Goal: Task Accomplishment & Management: Manage account settings

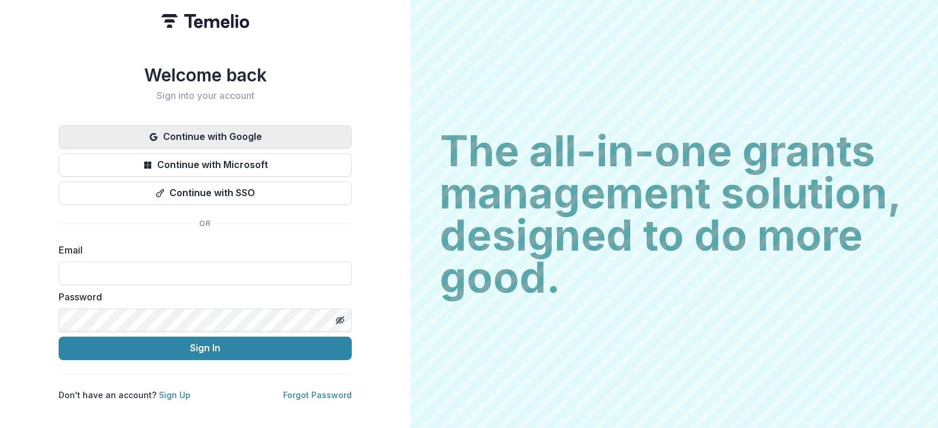
click at [231, 130] on button "Continue with Google" at bounding box center [205, 136] width 293 height 23
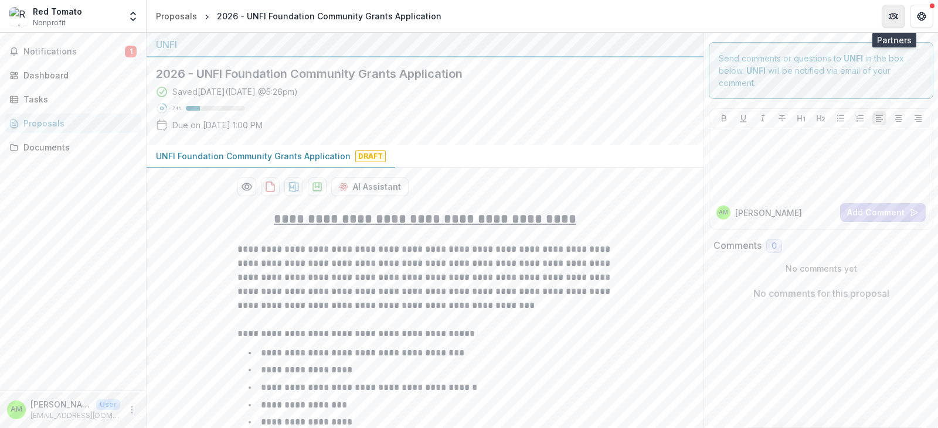
click at [894, 19] on icon "Partners" at bounding box center [892, 16] width 9 height 9
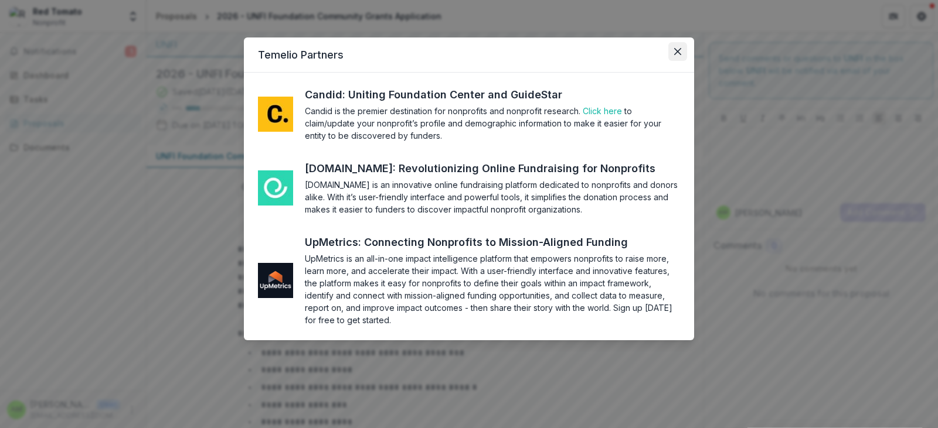
click at [682, 53] on button "Close" at bounding box center [677, 51] width 19 height 19
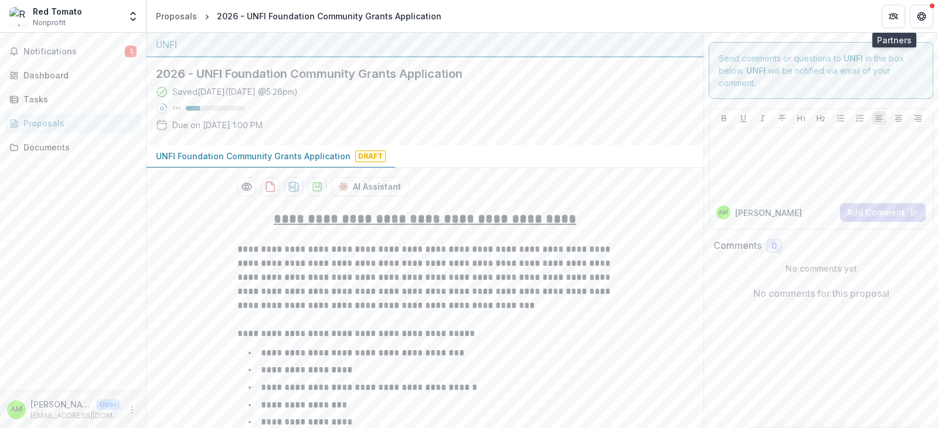
drag, startPoint x: 861, startPoint y: 2, endPoint x: 723, endPoint y: 139, distance: 193.9
drag, startPoint x: 723, startPoint y: 139, endPoint x: 458, endPoint y: 149, distance: 265.7
click at [458, 149] on div "UNFI Foundation Community Grants Application Draft" at bounding box center [425, 156] width 557 height 23
click at [24, 17] on img at bounding box center [18, 16] width 19 height 19
click at [52, 19] on span "Nonprofit" at bounding box center [49, 23] width 33 height 11
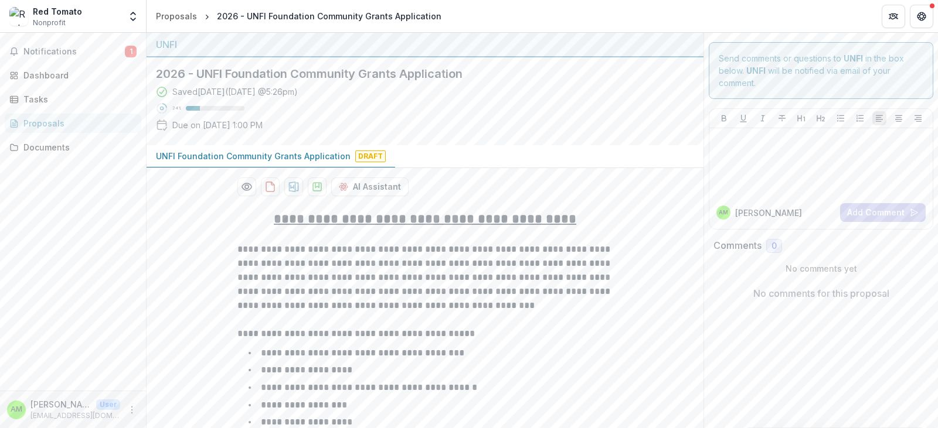
click at [46, 13] on div "Red Tomato" at bounding box center [57, 11] width 49 height 12
click at [133, 20] on polyline "Open entity switcher" at bounding box center [133, 19] width 5 height 2
click at [57, 64] on link "Settings" at bounding box center [73, 64] width 141 height 19
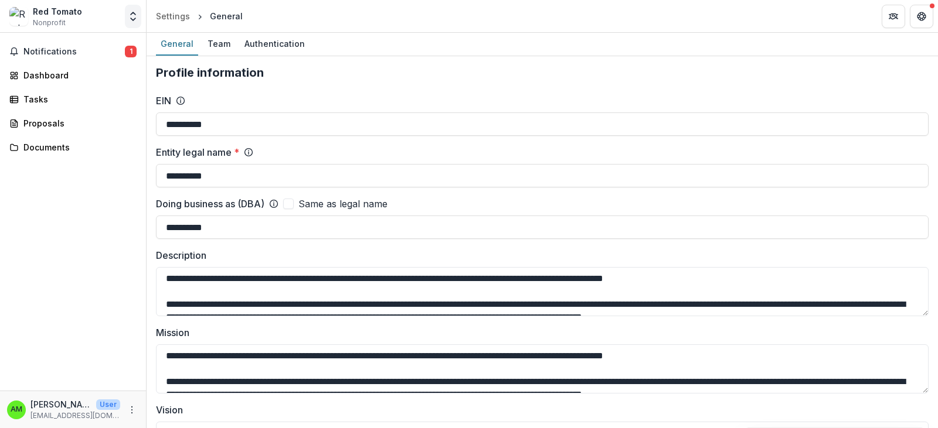
click at [138, 22] on icon "Open entity switcher" at bounding box center [133, 17] width 12 height 12
click at [208, 42] on div "Team" at bounding box center [219, 43] width 32 height 17
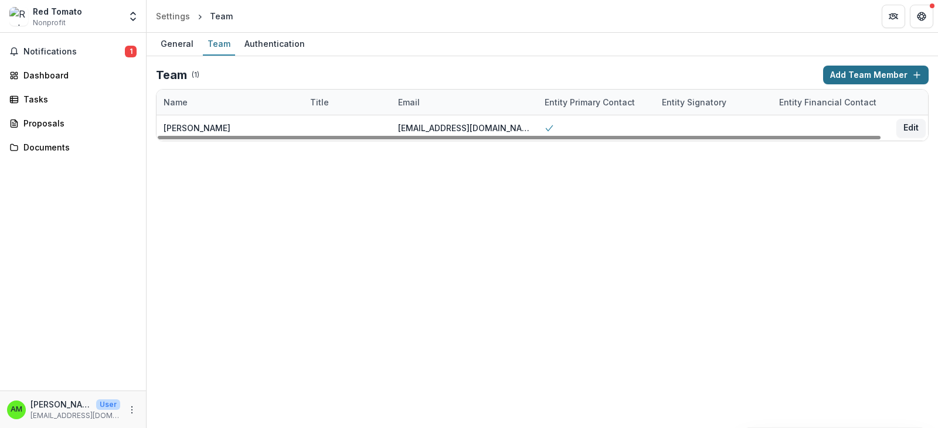
click at [857, 74] on button "Add Team Member" at bounding box center [875, 75] width 105 height 19
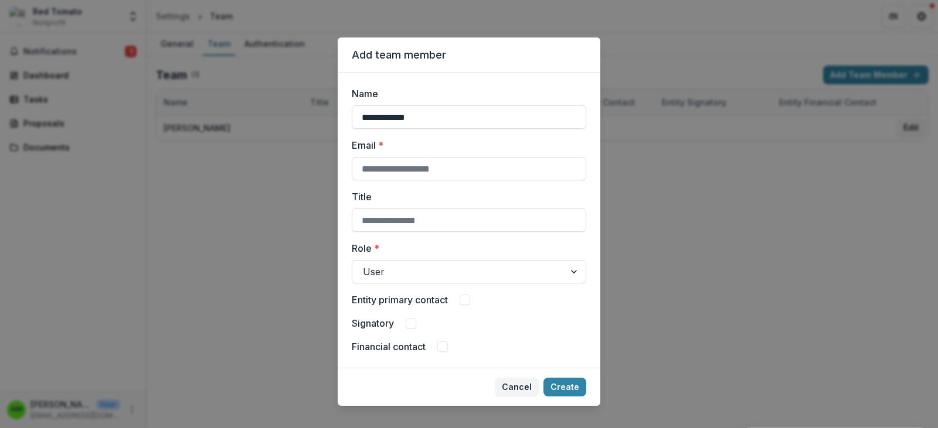
type input "**********"
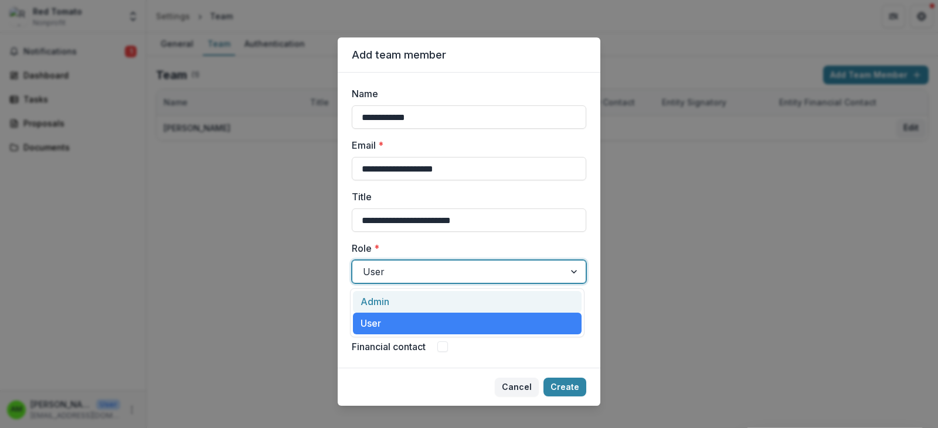
click at [414, 277] on div at bounding box center [458, 272] width 191 height 16
click at [418, 283] on div "User" at bounding box center [469, 271] width 234 height 23
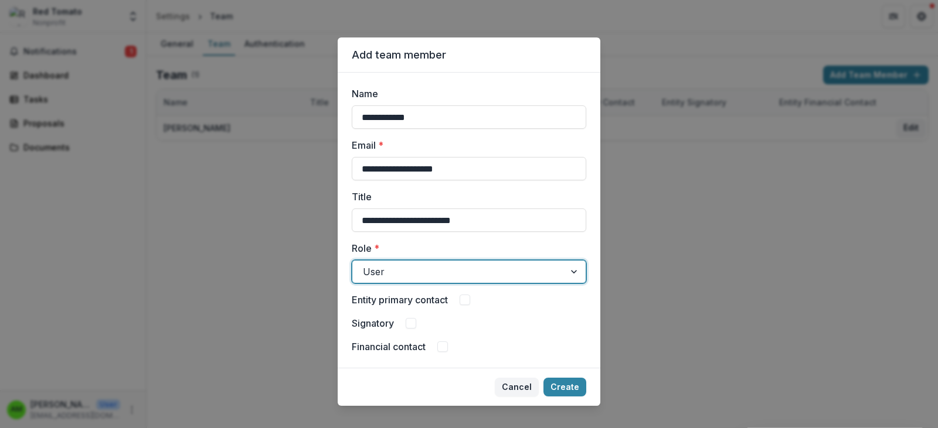
click at [420, 281] on div "User" at bounding box center [469, 271] width 234 height 23
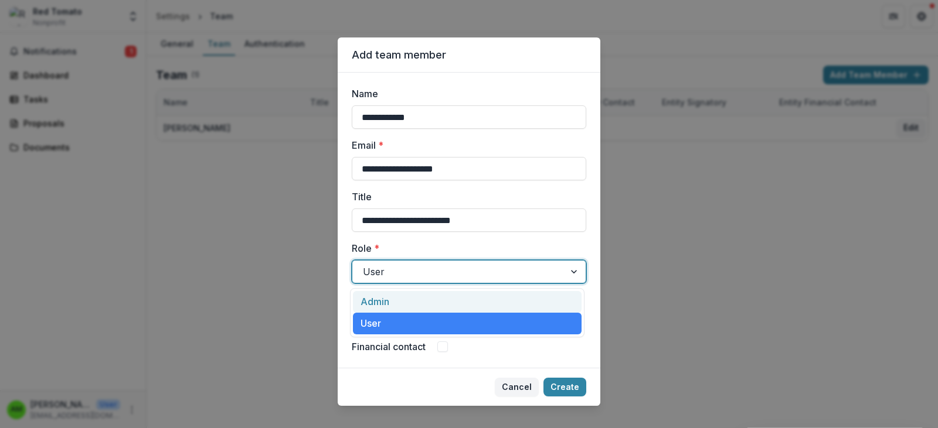
click at [420, 281] on div "User" at bounding box center [469, 271] width 234 height 23
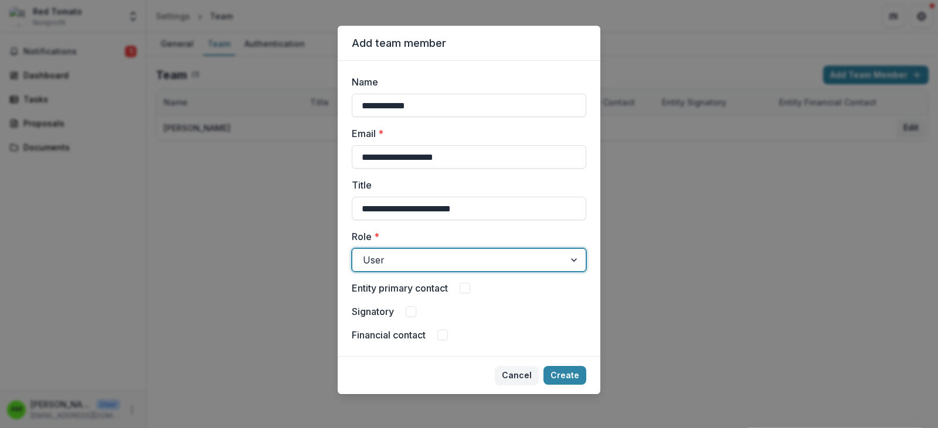
scroll to position [15, 0]
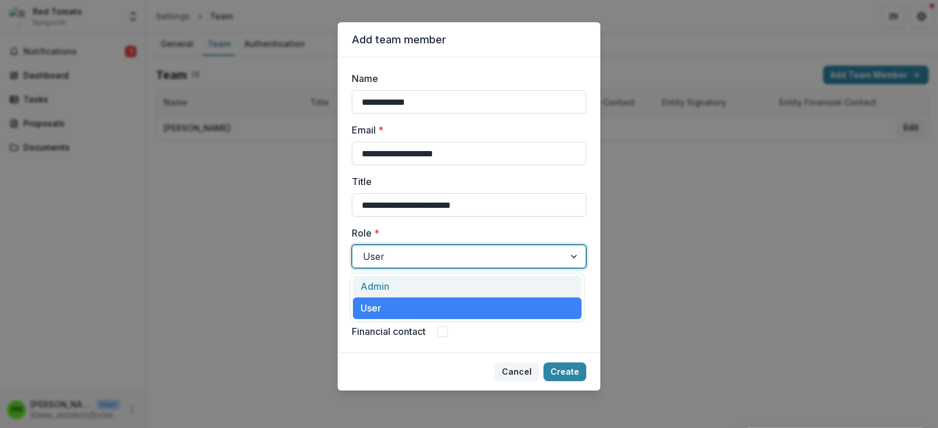
click at [428, 258] on div at bounding box center [458, 256] width 191 height 16
click at [553, 258] on div "User" at bounding box center [458, 256] width 212 height 19
click at [400, 286] on div "Admin" at bounding box center [467, 287] width 229 height 22
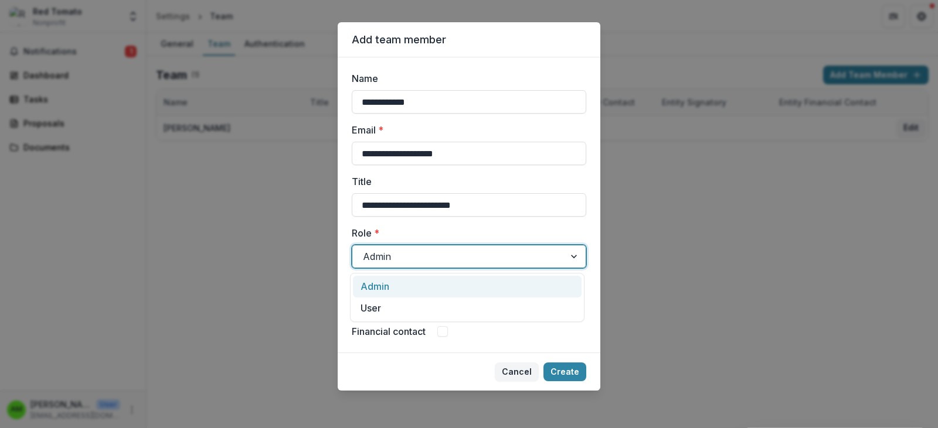
click at [479, 258] on div at bounding box center [458, 256] width 191 height 16
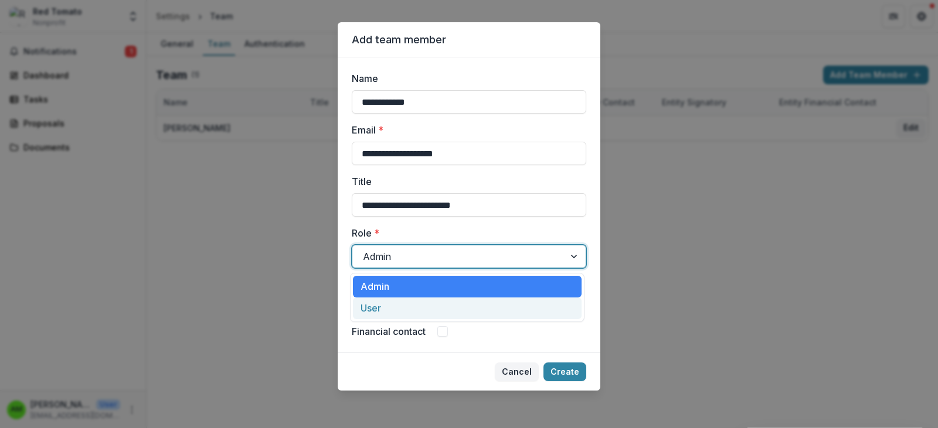
click at [410, 310] on div "User" at bounding box center [467, 309] width 229 height 22
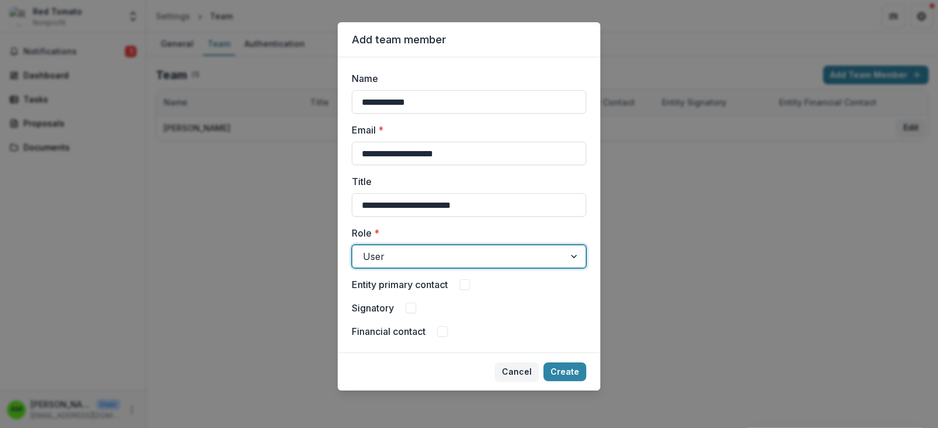
click at [425, 260] on div at bounding box center [458, 256] width 191 height 16
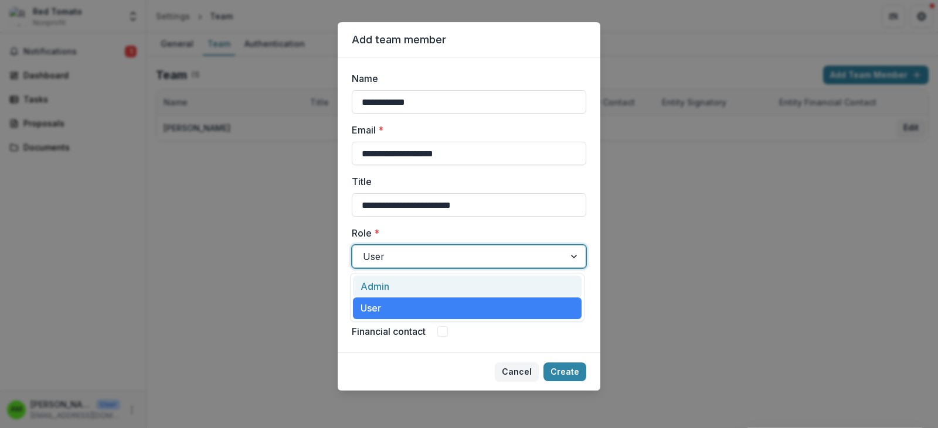
click at [379, 284] on div "Admin" at bounding box center [467, 287] width 229 height 22
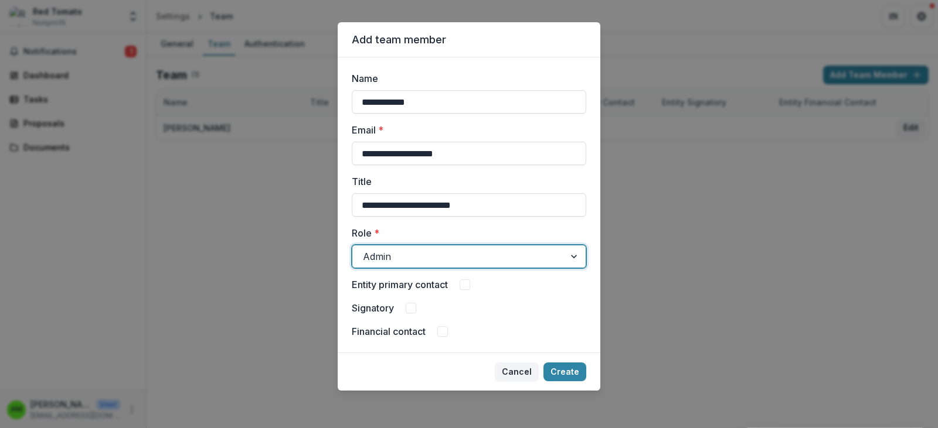
click at [427, 261] on div at bounding box center [458, 256] width 191 height 16
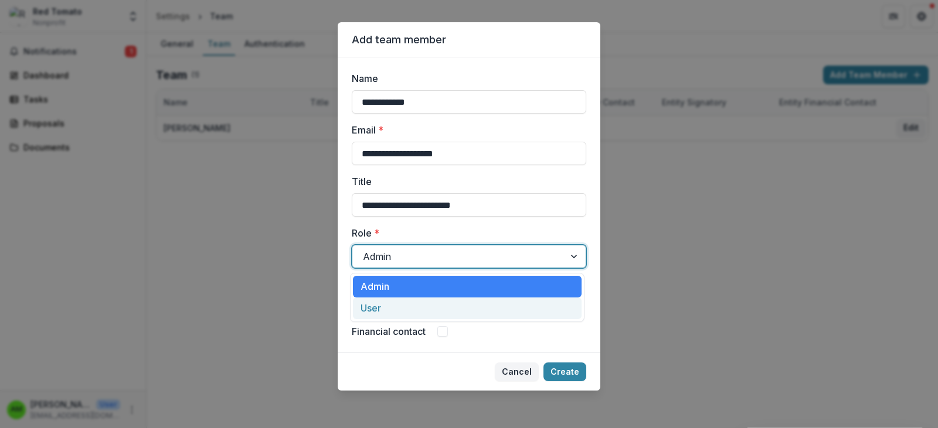
click at [373, 311] on div "User" at bounding box center [467, 309] width 229 height 22
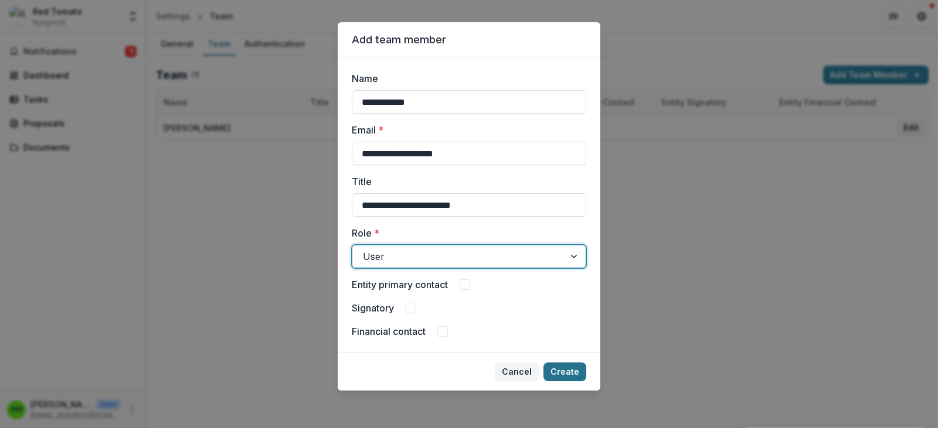
click at [572, 375] on button "Create" at bounding box center [564, 372] width 43 height 19
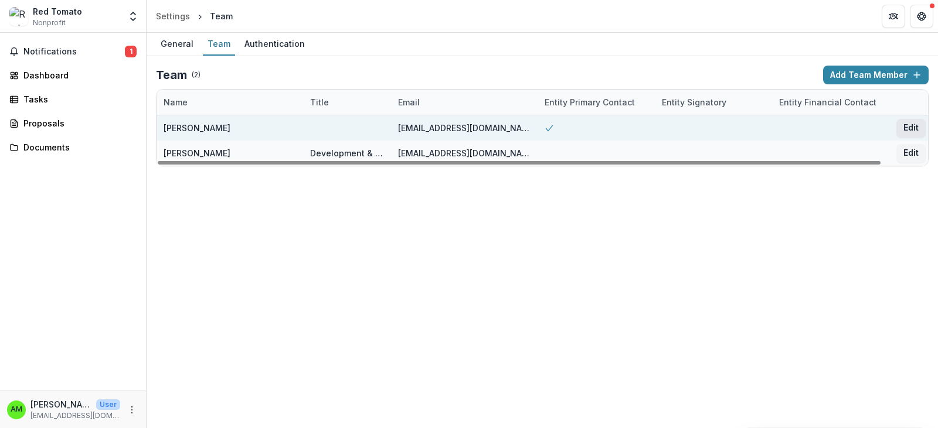
click at [914, 128] on button "Edit" at bounding box center [910, 128] width 29 height 19
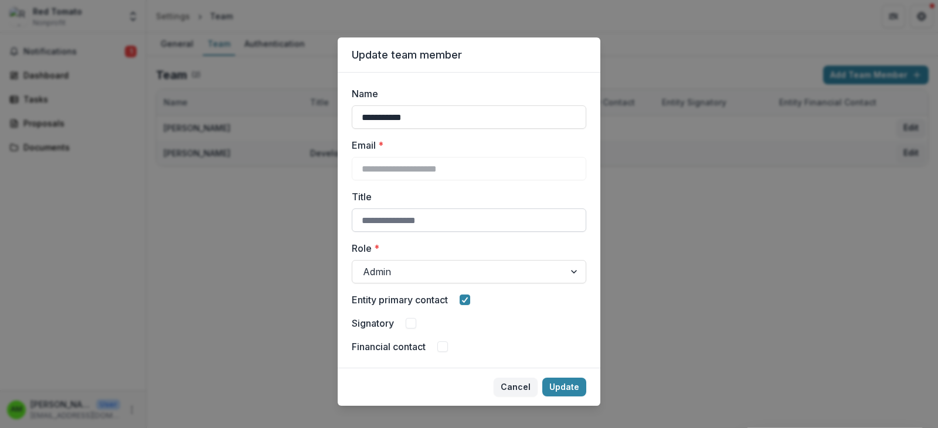
click at [387, 222] on input "Title" at bounding box center [469, 220] width 234 height 23
type input "**********"
click at [400, 117] on input "**********" at bounding box center [469, 116] width 234 height 23
click at [359, 118] on input "**********" at bounding box center [469, 116] width 234 height 23
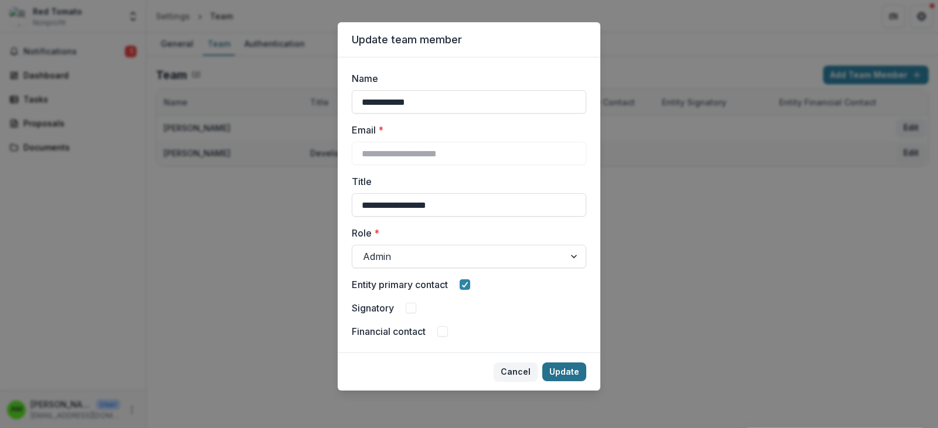
type input "**********"
click at [567, 372] on button "Update" at bounding box center [564, 372] width 44 height 19
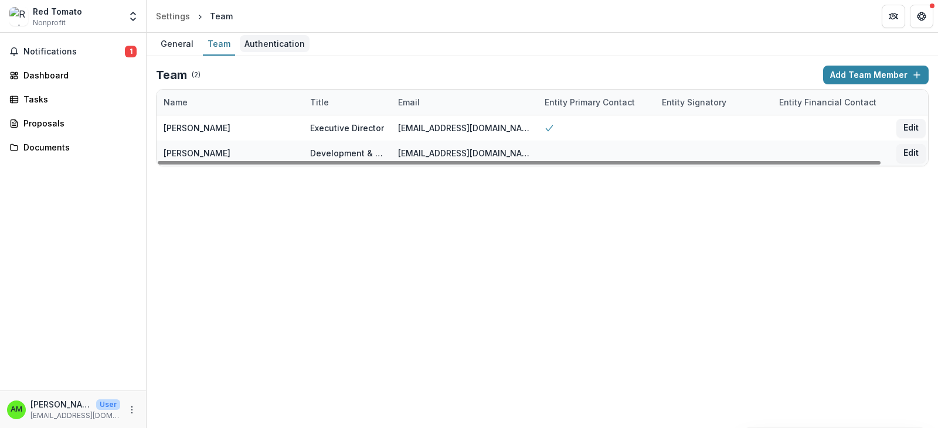
click at [262, 50] on div "Authentication" at bounding box center [275, 43] width 70 height 17
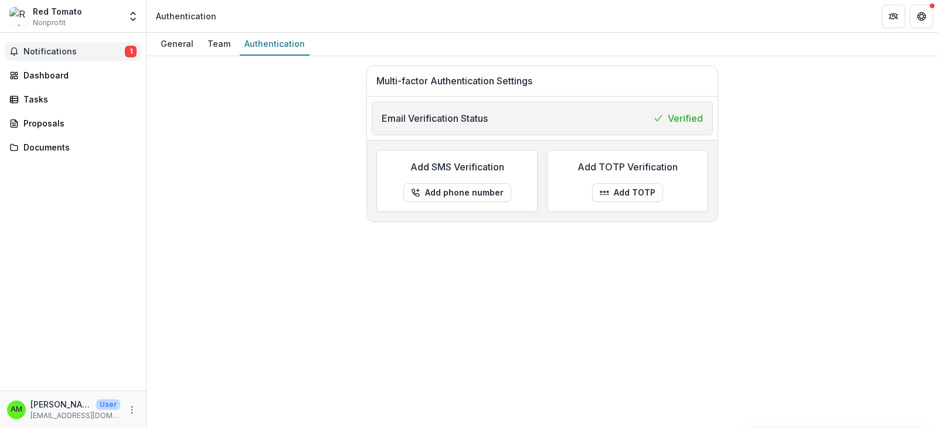
click at [60, 53] on span "Notifications" at bounding box center [73, 52] width 101 height 10
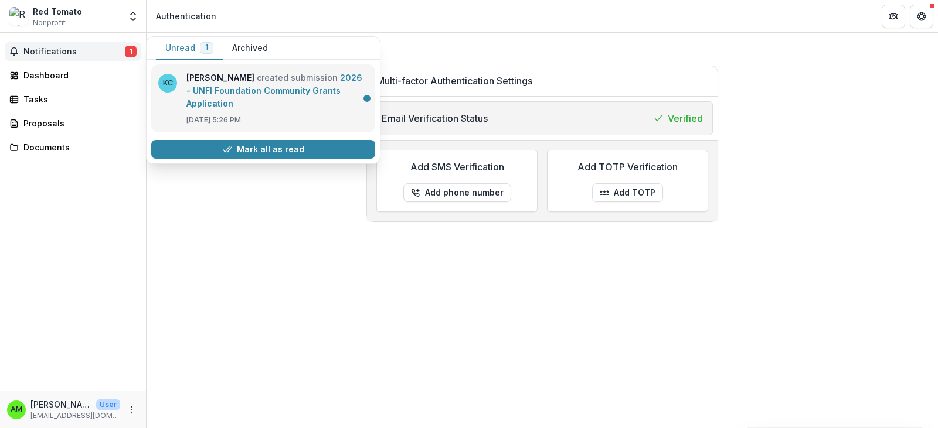
click at [252, 108] on link "2026 - UNFI Foundation Community Grants Application" at bounding box center [274, 91] width 176 height 36
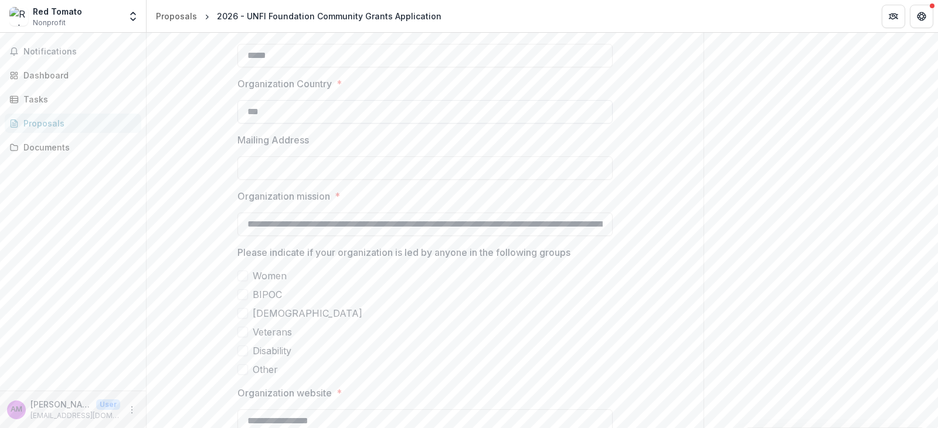
scroll to position [820, 0]
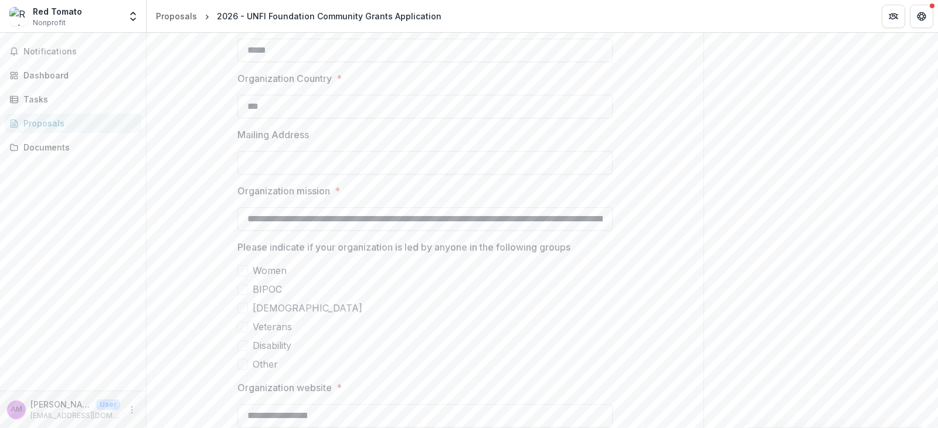
drag, startPoint x: 429, startPoint y: 256, endPoint x: 387, endPoint y: 281, distance: 49.1
click at [387, 281] on div "Women BIPOC LGBTQ Veterans Disability Other" at bounding box center [424, 318] width 375 height 108
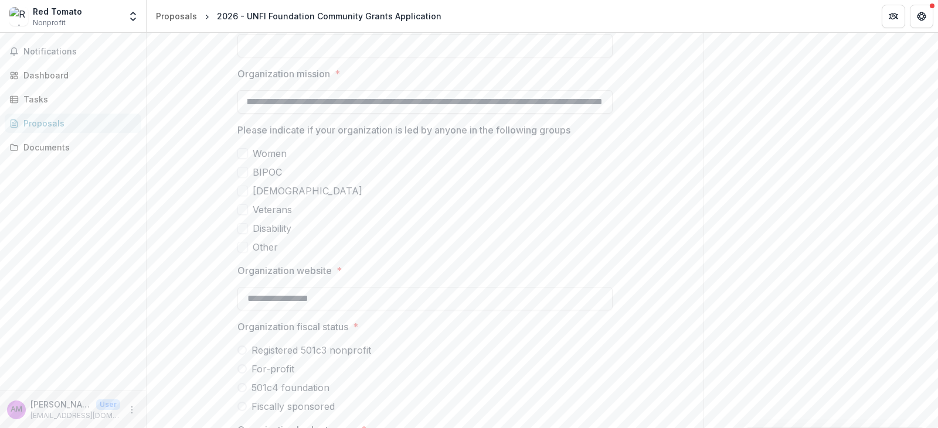
scroll to position [0, 1655]
drag, startPoint x: 243, startPoint y: 104, endPoint x: 627, endPoint y: 100, distance: 384.5
click at [523, 209] on label "Veterans" at bounding box center [424, 210] width 375 height 14
